Goal: Task Accomplishment & Management: Complete application form

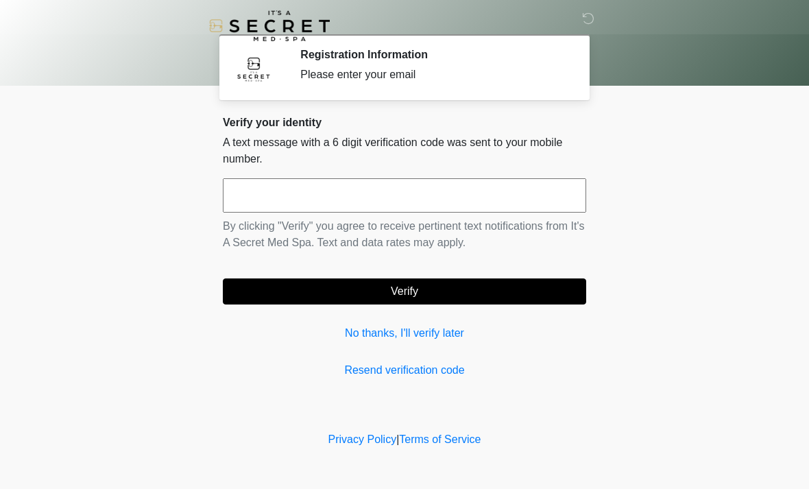
click at [368, 184] on input "text" at bounding box center [404, 195] width 363 height 34
type input "******"
click at [393, 282] on button "Verify" at bounding box center [404, 291] width 363 height 26
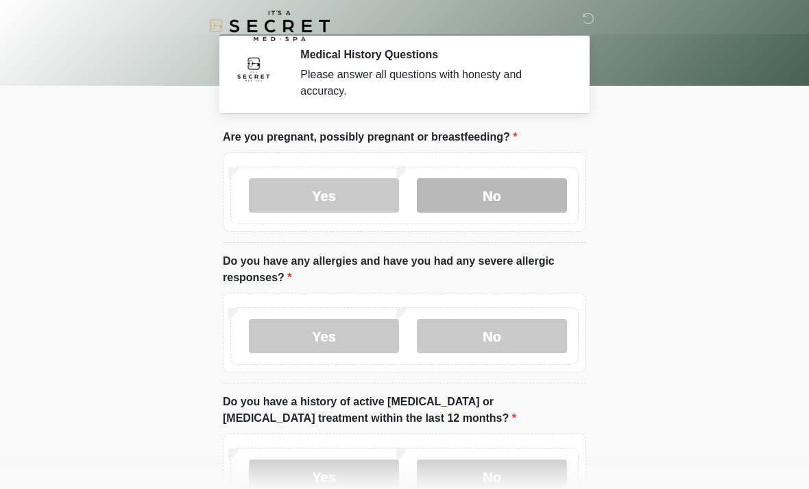
click at [499, 183] on label "No" at bounding box center [492, 195] width 150 height 34
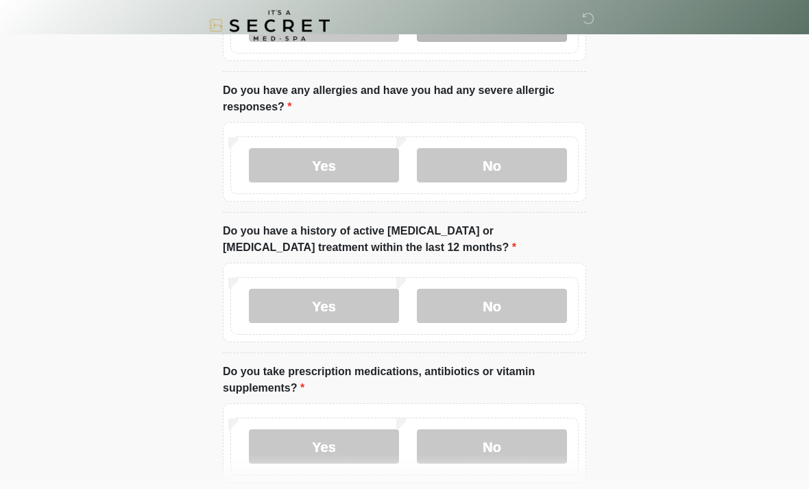
scroll to position [171, 0]
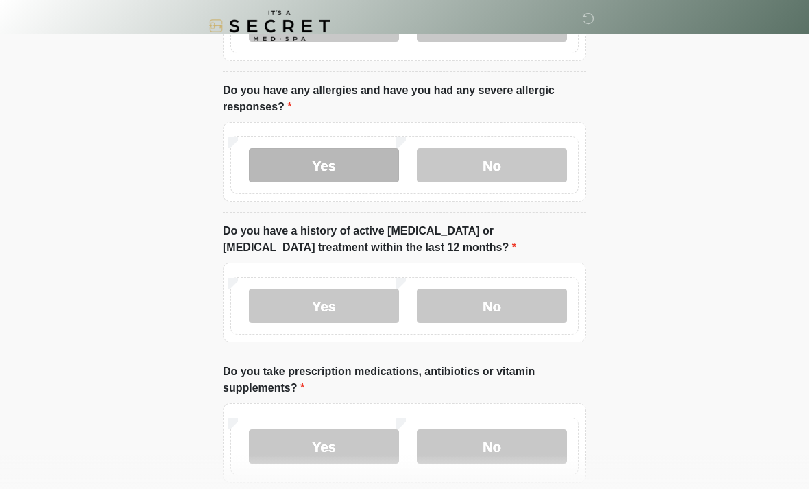
click at [352, 164] on label "Yes" at bounding box center [324, 165] width 150 height 34
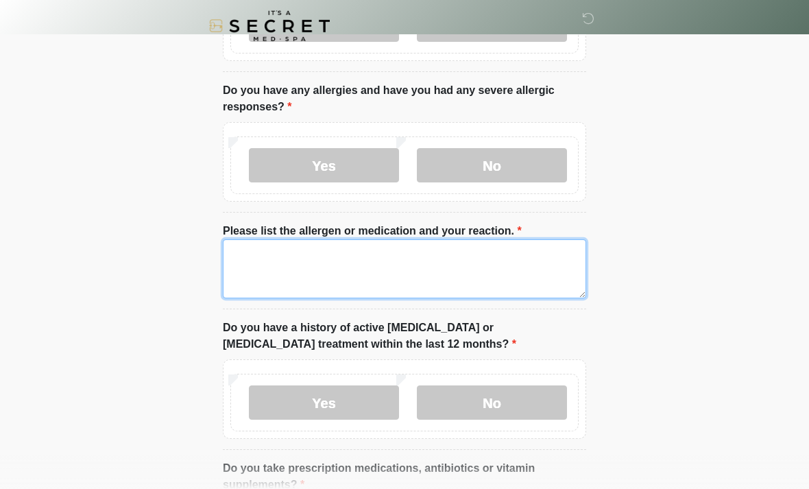
click at [283, 251] on textarea "Please list the allergen or medication and your reaction." at bounding box center [404, 268] width 363 height 59
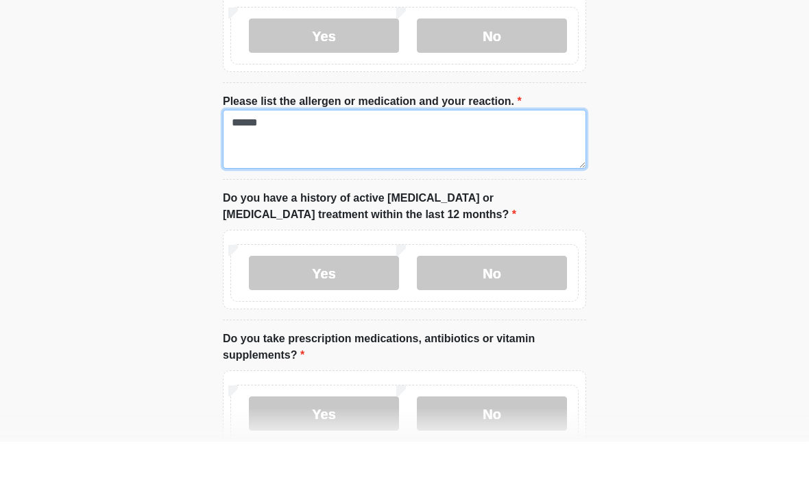
scroll to position [255, 0]
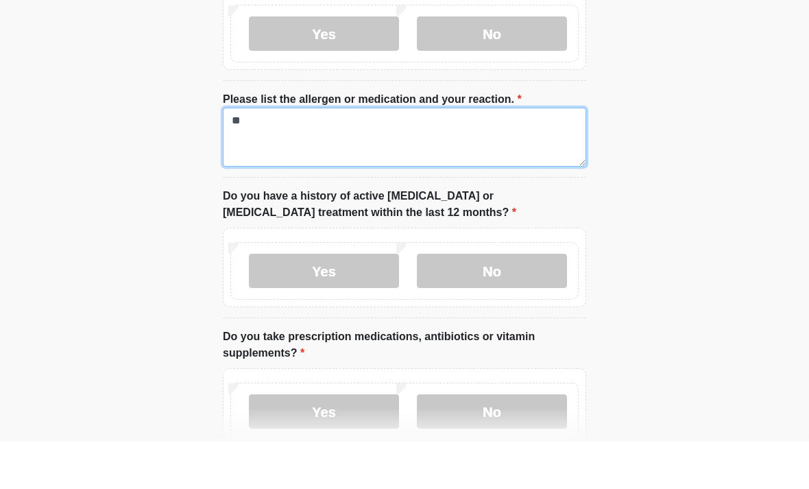
type textarea "*"
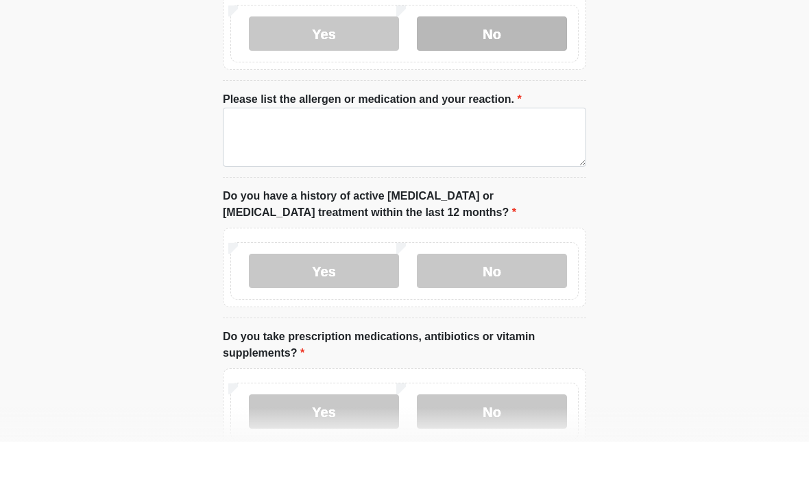
click at [507, 64] on label "No" at bounding box center [492, 81] width 150 height 34
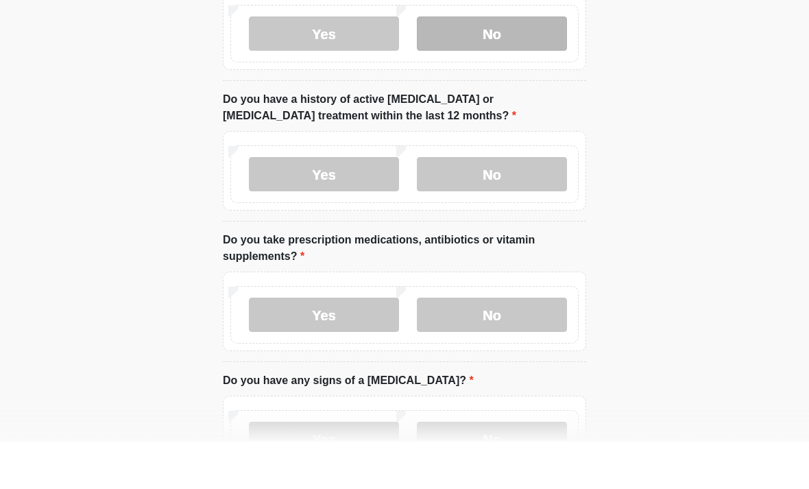
scroll to position [303, 0]
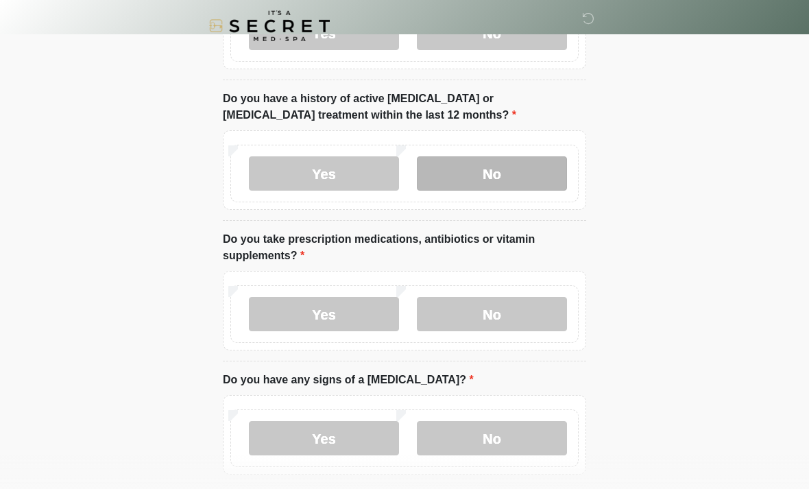
click at [479, 169] on label "No" at bounding box center [492, 173] width 150 height 34
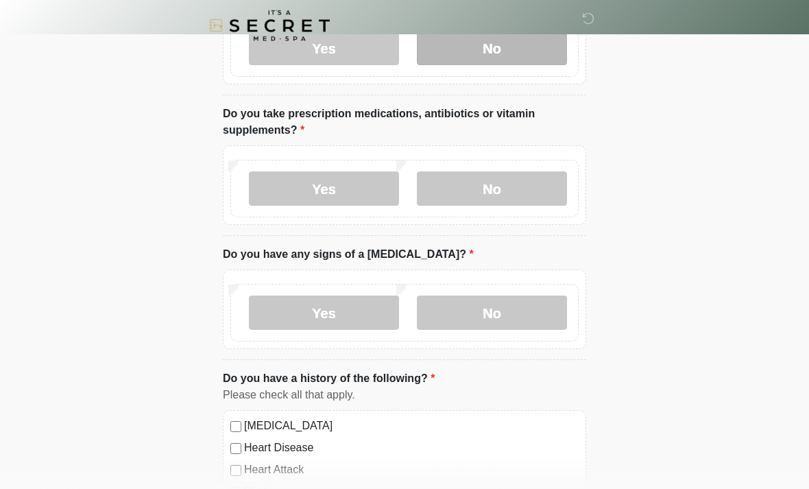
scroll to position [428, 0]
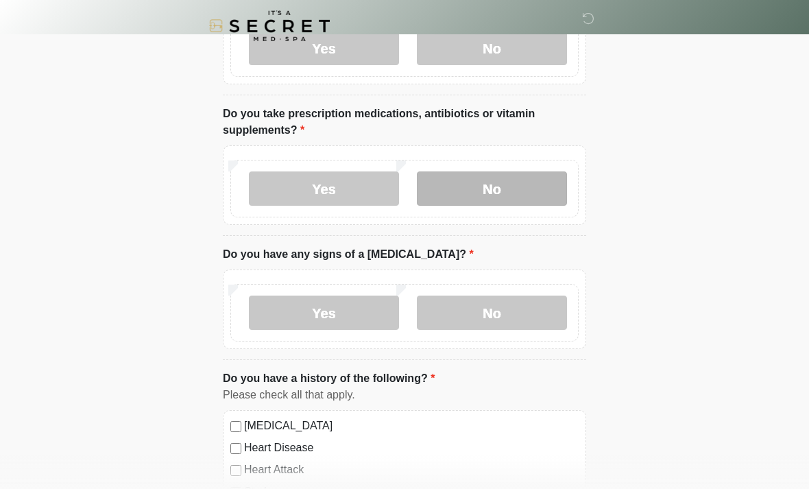
click at [476, 180] on label "No" at bounding box center [492, 188] width 150 height 34
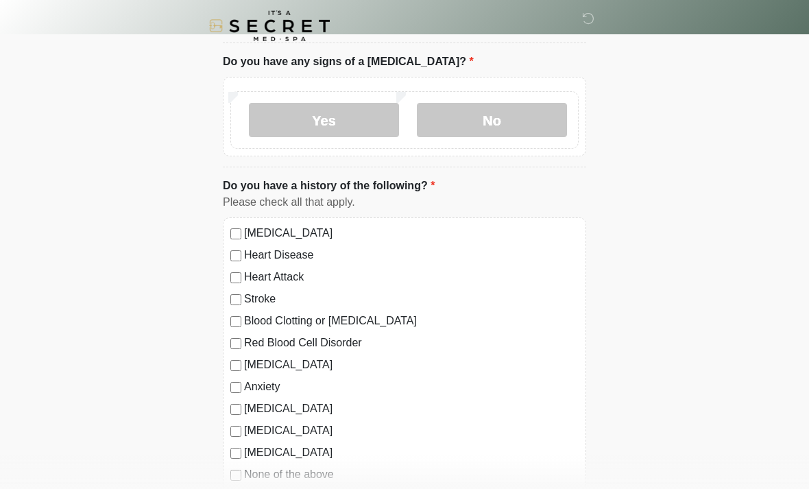
scroll to position [629, 0]
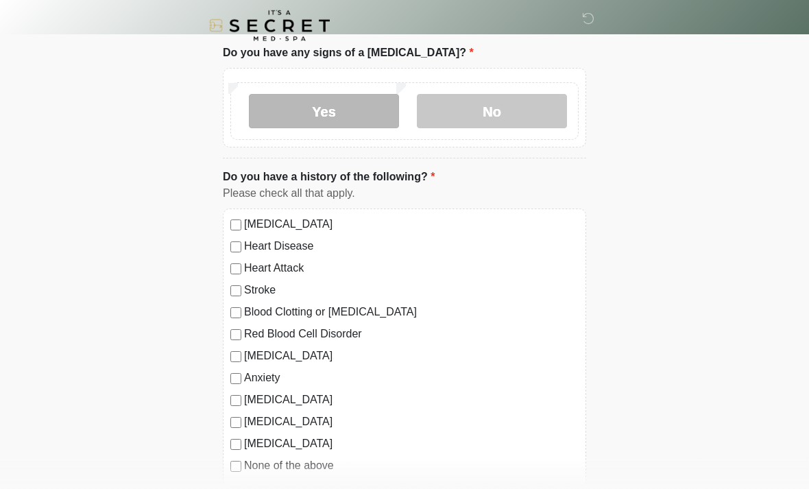
click at [345, 105] on label "Yes" at bounding box center [324, 112] width 150 height 34
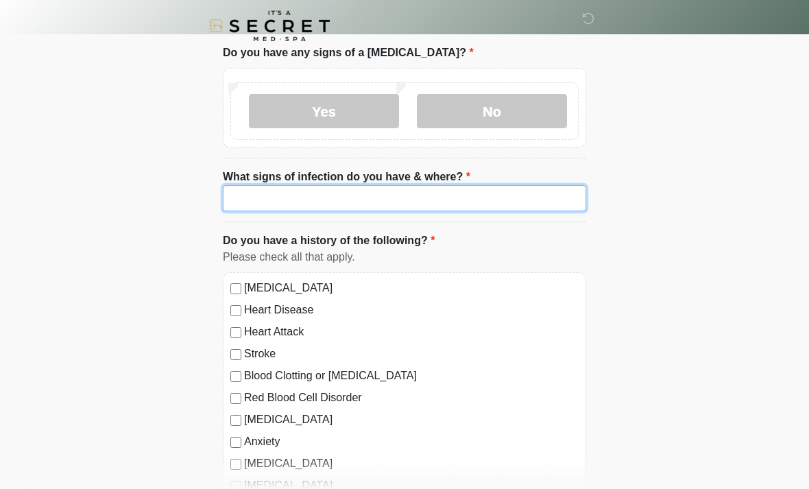
click at [358, 208] on input "What signs of infection do you have & where?" at bounding box center [404, 198] width 363 height 26
type input "*"
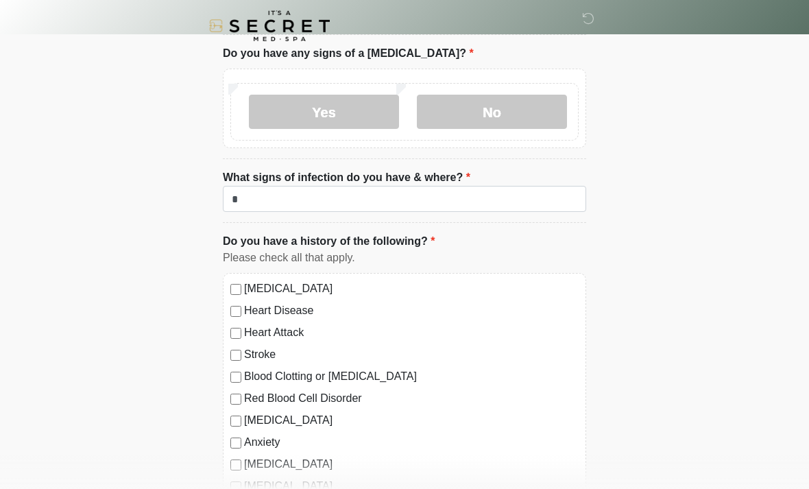
click at [521, 90] on div "Yes No" at bounding box center [404, 112] width 348 height 58
click at [521, 120] on label "No" at bounding box center [492, 112] width 150 height 34
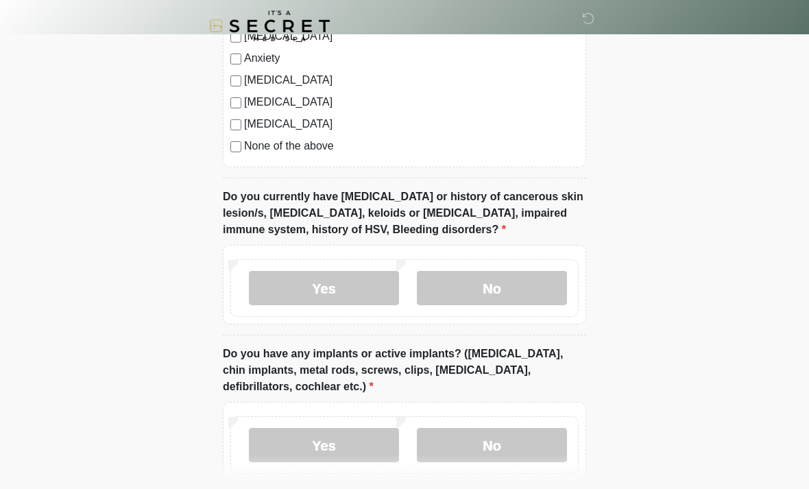
scroll to position [964, 0]
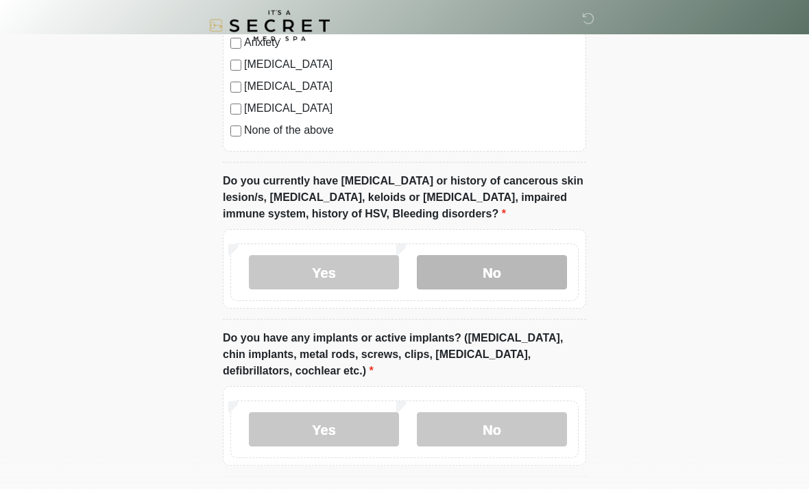
click at [511, 260] on label "No" at bounding box center [492, 273] width 150 height 34
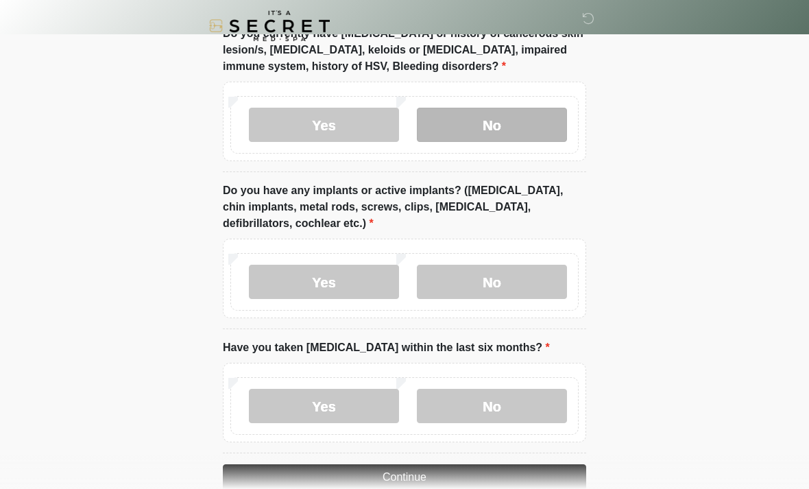
scroll to position [1099, 0]
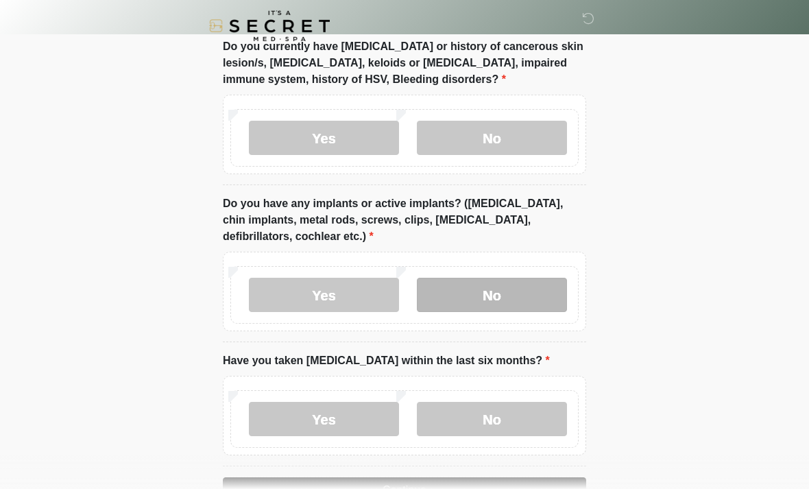
click at [502, 305] on label "No" at bounding box center [492, 295] width 150 height 34
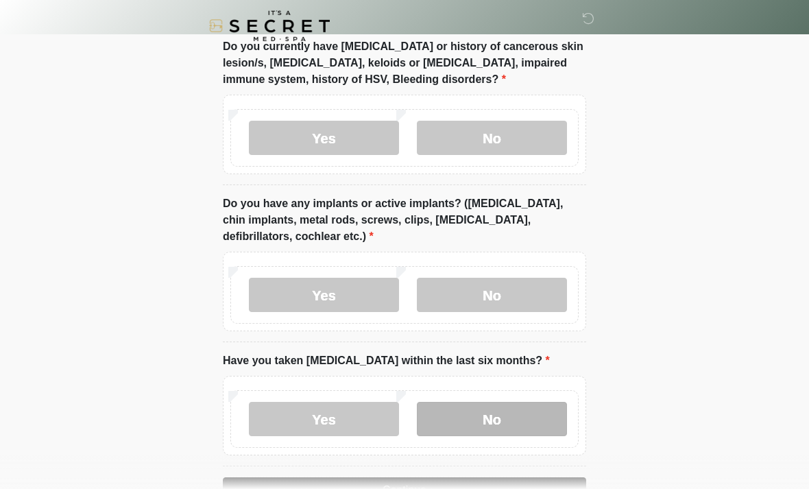
click at [517, 421] on label "No" at bounding box center [492, 419] width 150 height 34
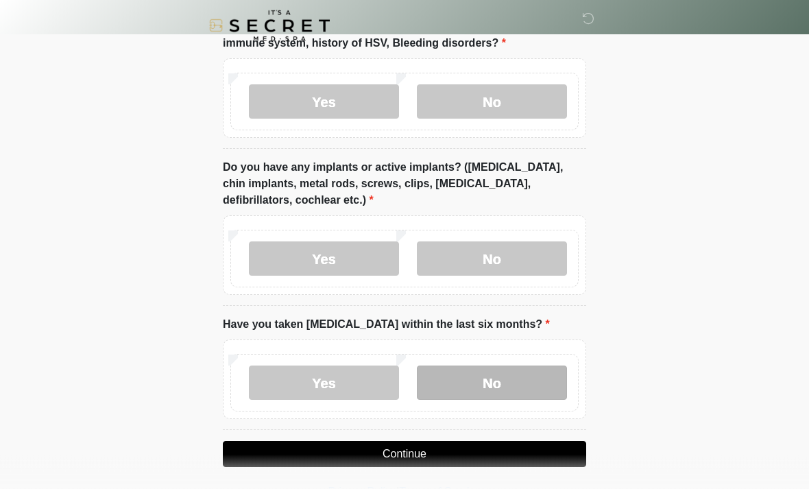
scroll to position [1141, 0]
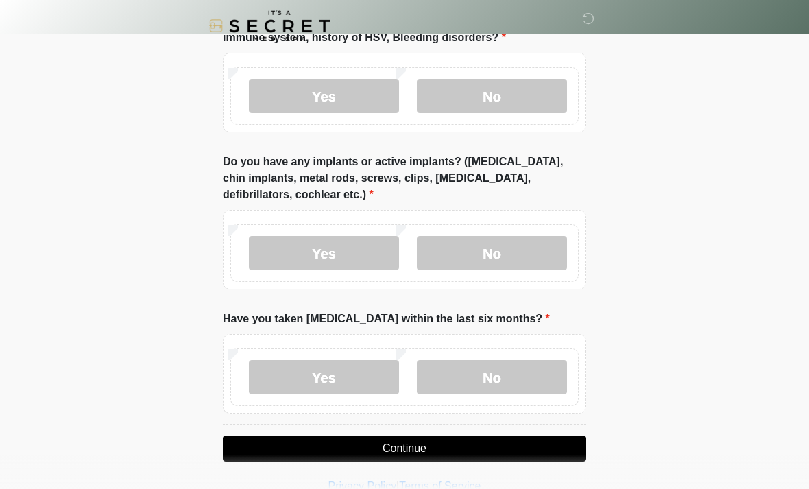
click at [433, 451] on button "Continue" at bounding box center [404, 448] width 363 height 26
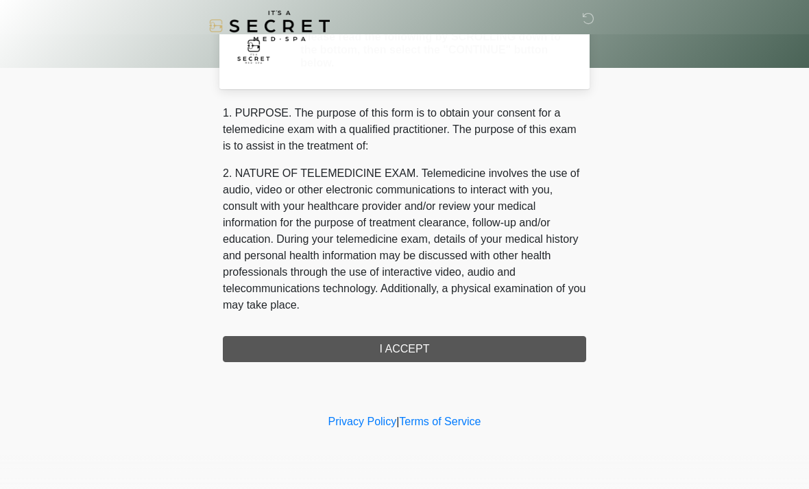
scroll to position [0, 0]
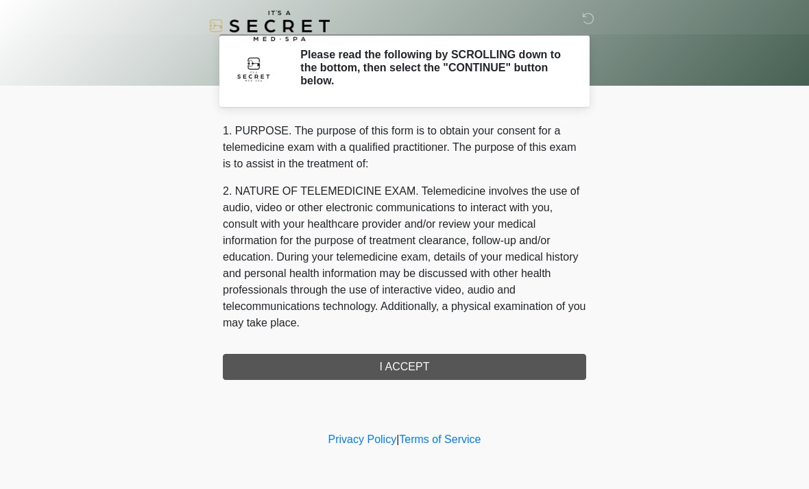
click at [419, 376] on div "1. PURPOSE. The purpose of this form is to obtain your consent for a telemedici…" at bounding box center [404, 251] width 363 height 257
click at [404, 364] on div "1. PURPOSE. The purpose of this form is to obtain your consent for a telemedici…" at bounding box center [404, 251] width 363 height 257
click at [402, 374] on div "1. PURPOSE. The purpose of this form is to obtain your consent for a telemedici…" at bounding box center [404, 251] width 363 height 257
click at [410, 371] on div "1. PURPOSE. The purpose of this form is to obtain your consent for a telemedici…" at bounding box center [404, 251] width 363 height 257
click at [395, 370] on div "1. PURPOSE. The purpose of this form is to obtain your consent for a telemedici…" at bounding box center [404, 251] width 363 height 257
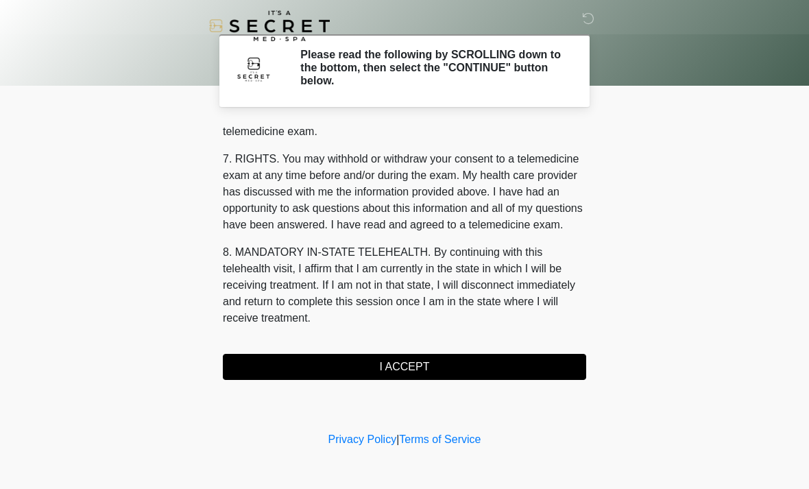
scroll to position [581, 0]
click at [405, 367] on button "I ACCEPT" at bounding box center [404, 367] width 363 height 26
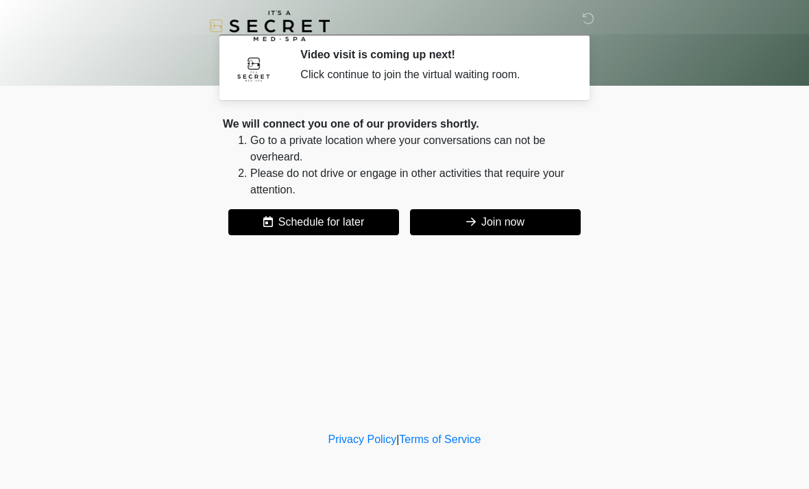
click at [477, 220] on button "Join now" at bounding box center [495, 222] width 171 height 26
